Goal: Task Accomplishment & Management: Manage account settings

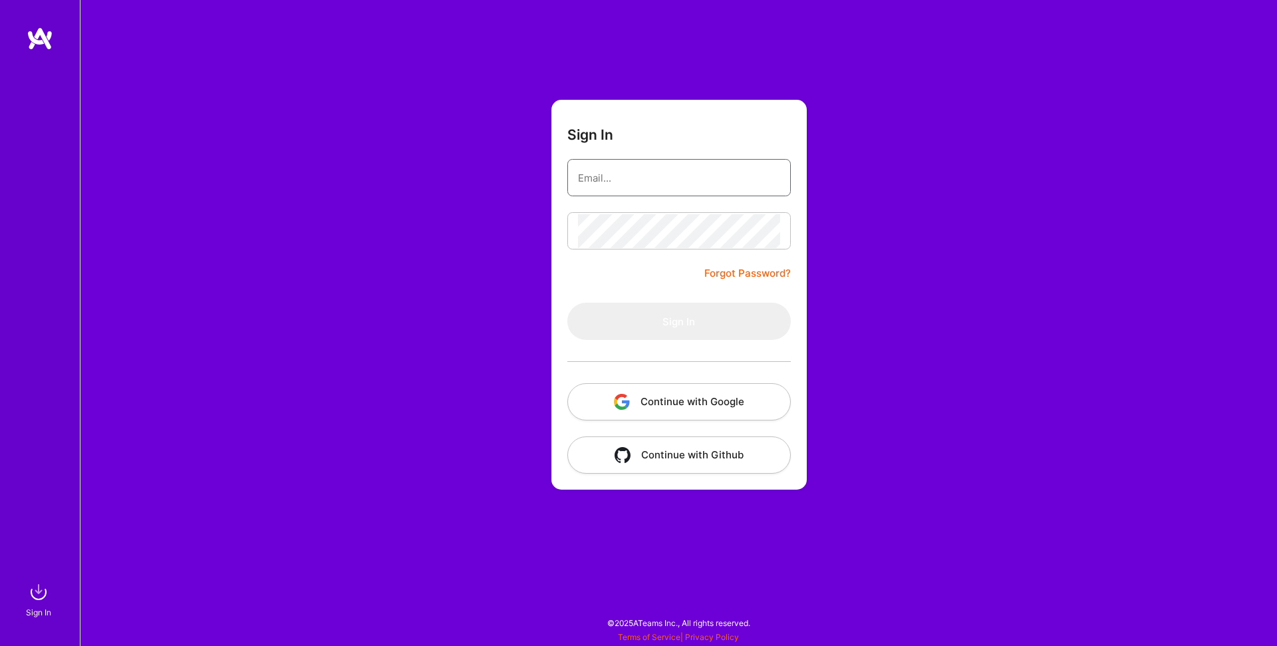
click at [615, 184] on input "email" at bounding box center [679, 178] width 202 height 34
type input "[EMAIL_ADDRESS][DOMAIN_NAME]"
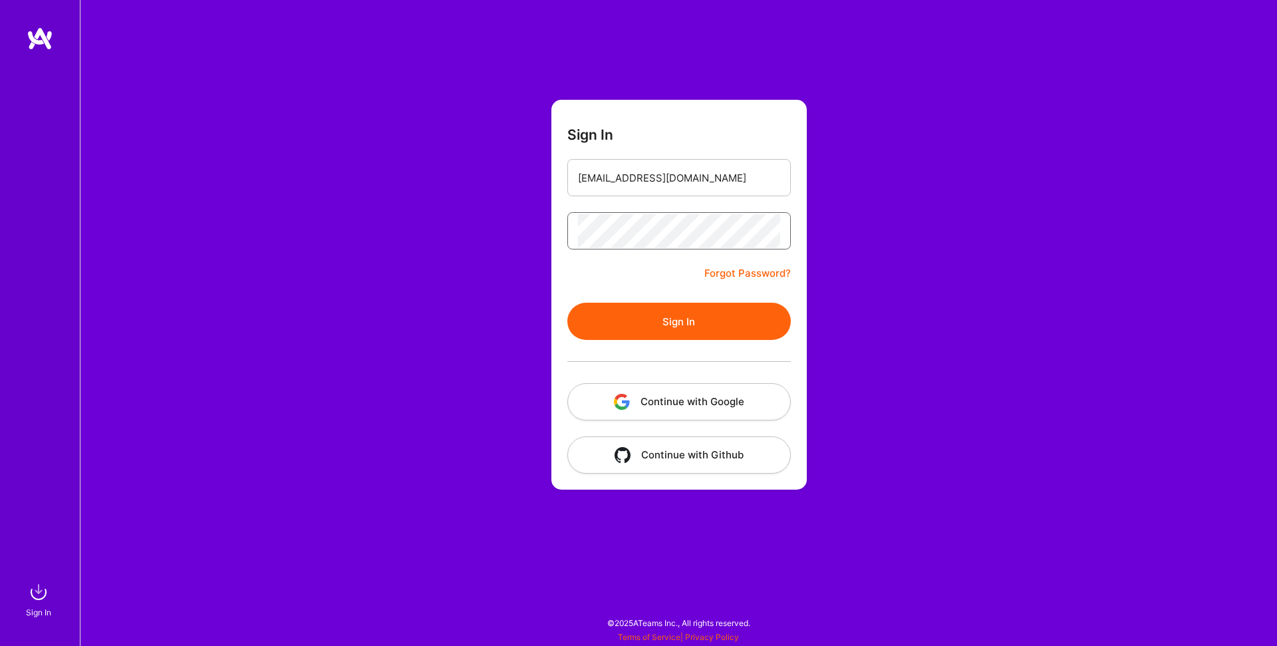
click at [567, 303] on button "Sign In" at bounding box center [679, 321] width 224 height 37
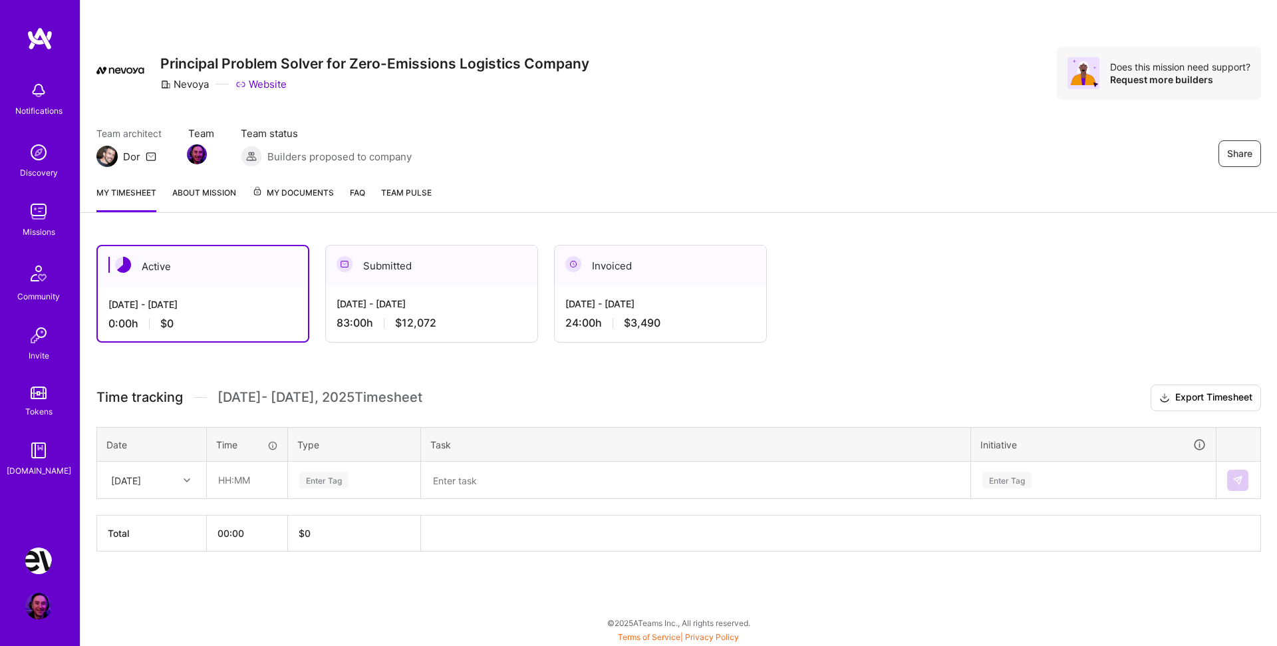
click at [647, 307] on div "[DATE] - [DATE]" at bounding box center [660, 304] width 190 height 14
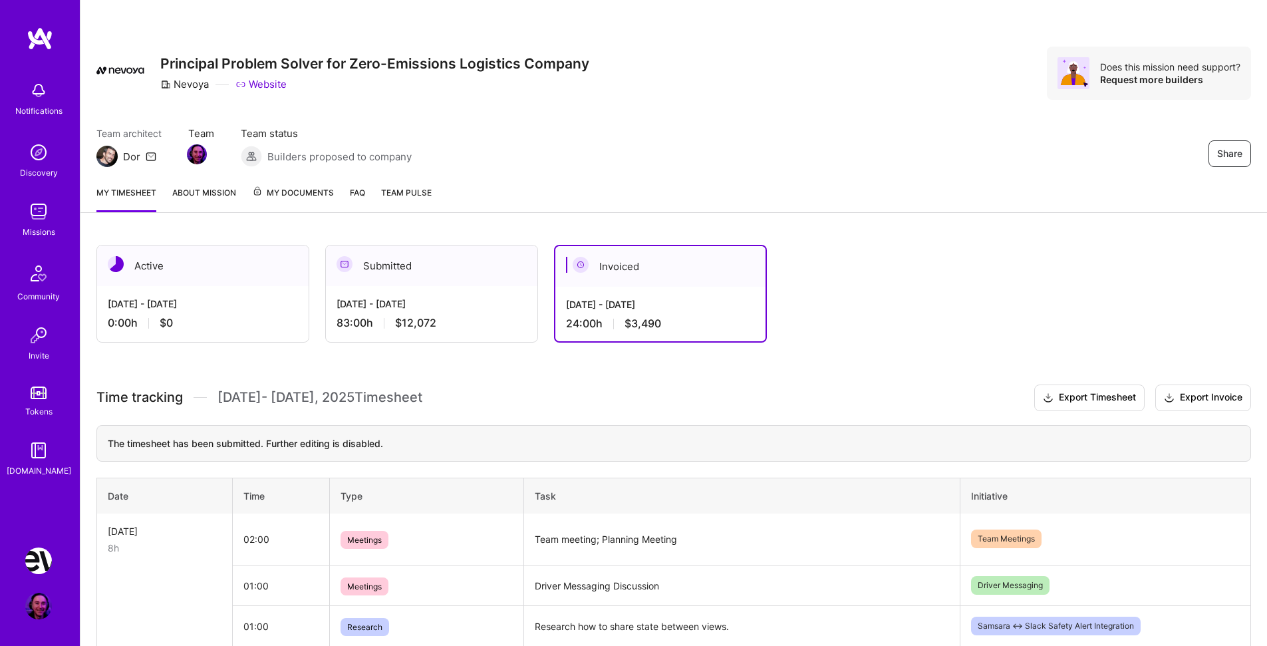
click at [273, 308] on div "[DATE] - [DATE]" at bounding box center [203, 304] width 190 height 14
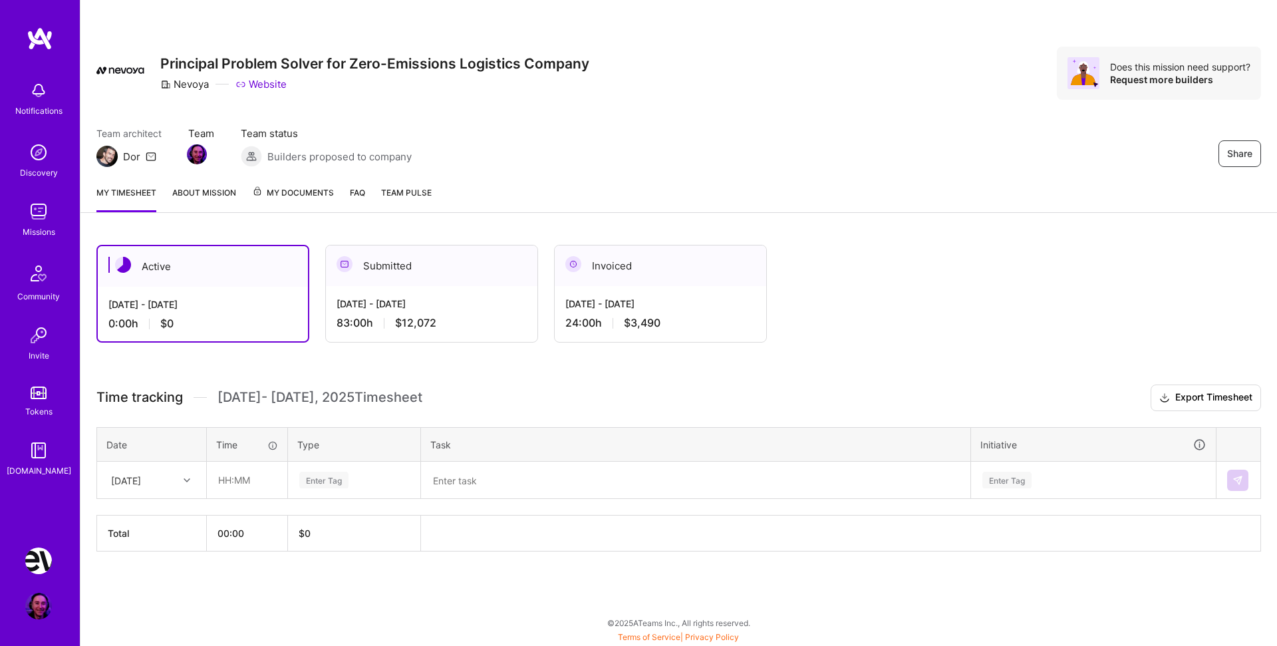
click at [482, 363] on div "Active Sep 16 - Sep 30, 2025 0:00 h $0 Submitted Sep 1 - Sep 15, 2025 83:00 h $…" at bounding box center [678, 423] width 1197 height 388
click at [356, 196] on link "FAQ" at bounding box center [357, 199] width 15 height 27
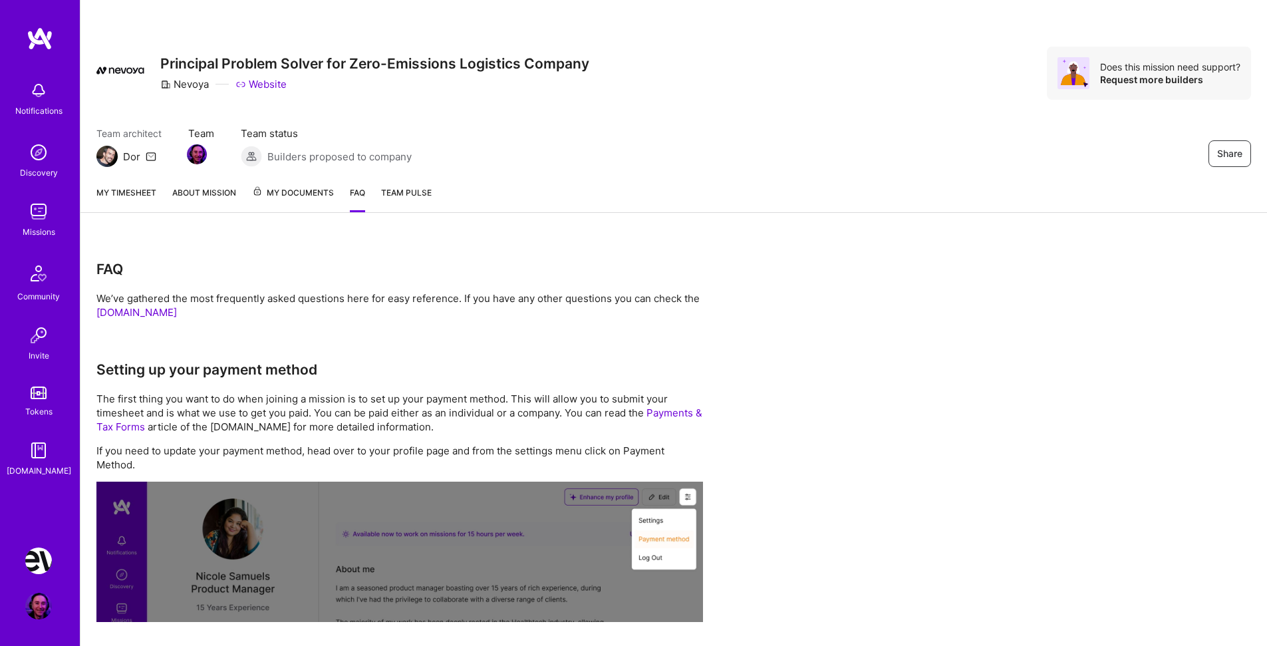
click at [303, 198] on span "My Documents" at bounding box center [293, 193] width 82 height 15
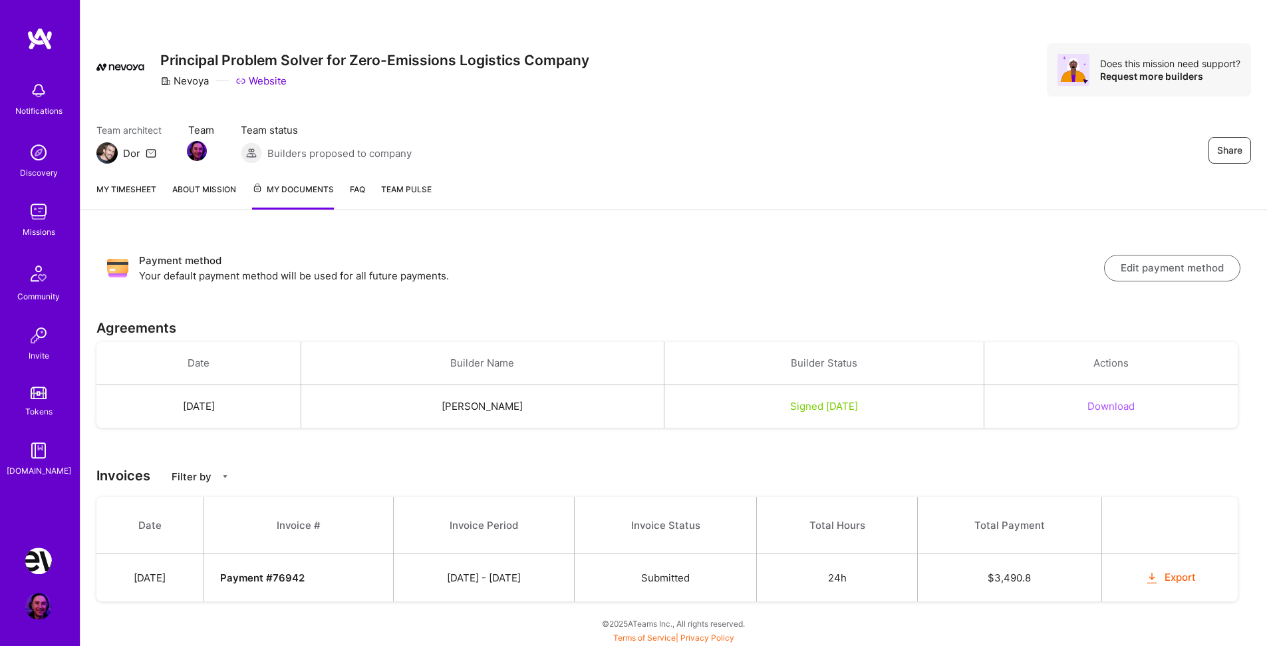
scroll to position [5, 0]
drag, startPoint x: 151, startPoint y: 572, endPoint x: 606, endPoint y: 573, distance: 455.0
click at [606, 573] on tr "Sep 4, 2025 Payment # 76942 08/16 - 08/31/2025 Submitted 24h $ 3,490.8 Export" at bounding box center [667, 577] width 1142 height 48
click at [676, 572] on span "Submitted" at bounding box center [665, 577] width 49 height 13
click at [1119, 401] on button "Download" at bounding box center [1111, 405] width 47 height 14
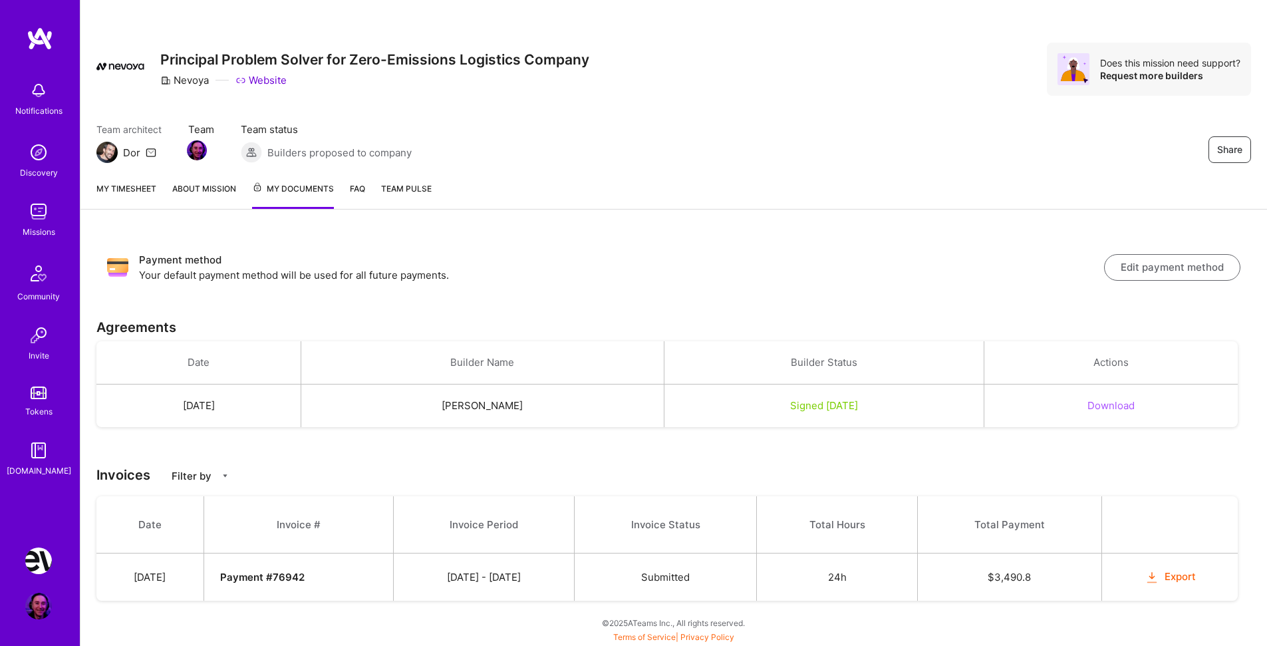
click at [130, 194] on link "My timesheet" at bounding box center [126, 195] width 60 height 27
